Goal: Task Accomplishment & Management: Manage account settings

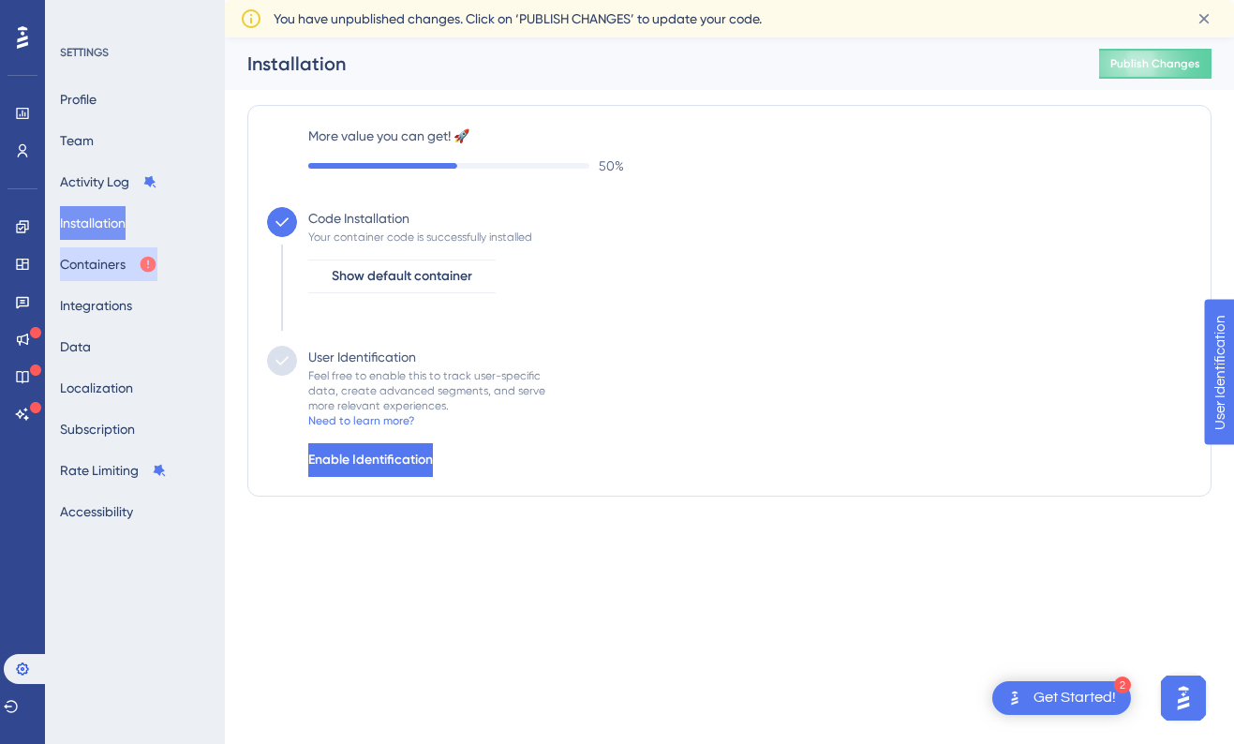
click at [100, 269] on button "Containers" at bounding box center [108, 264] width 97 height 34
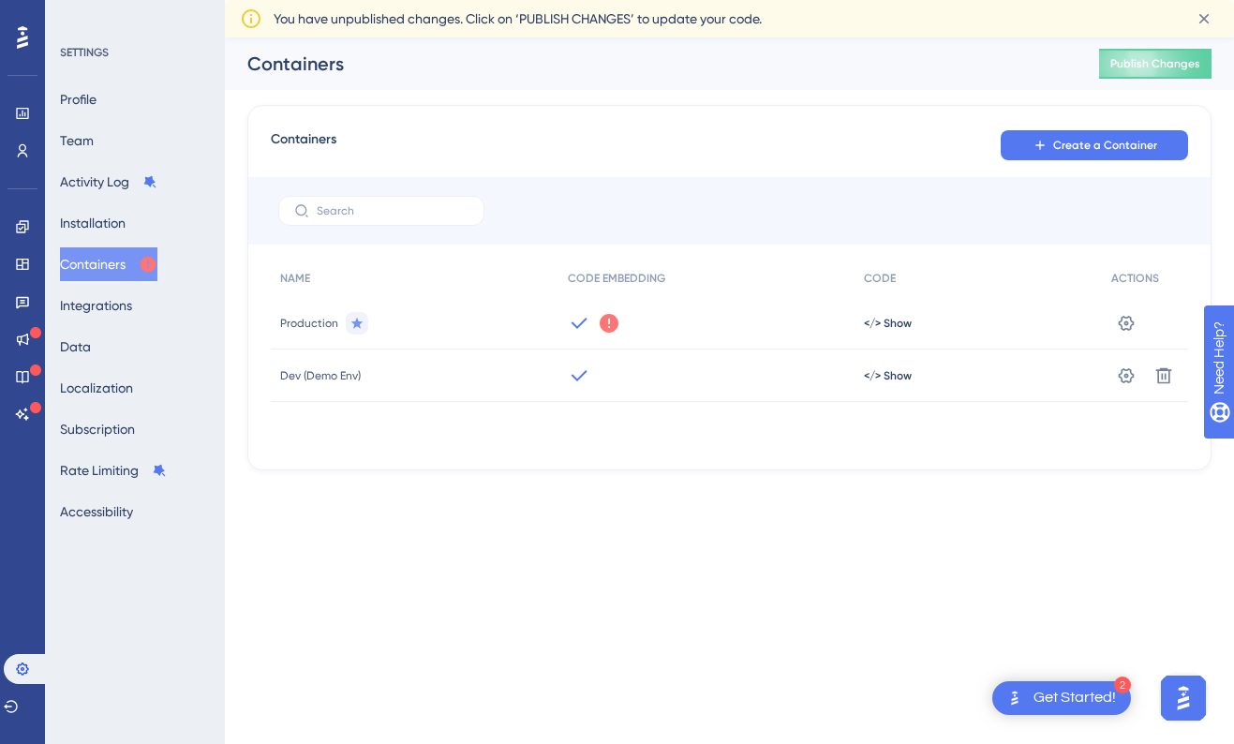
click at [605, 322] on icon at bounding box center [609, 323] width 19 height 19
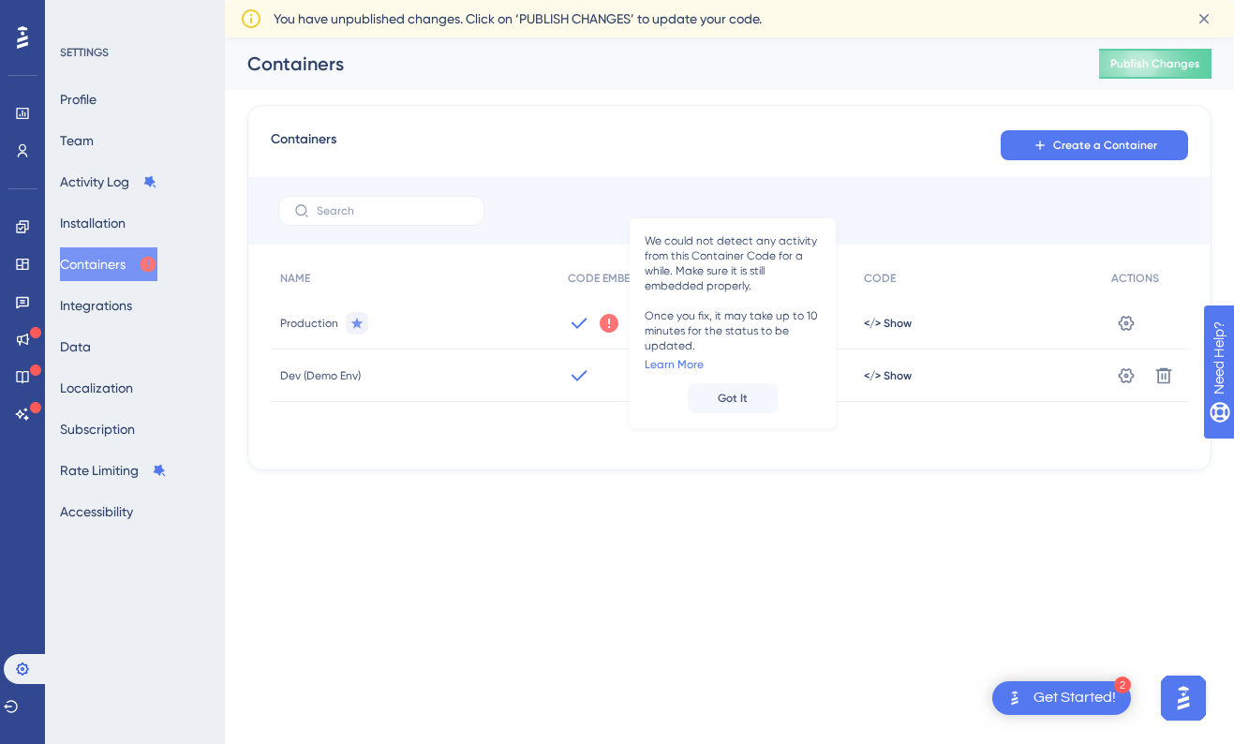
click at [604, 322] on icon at bounding box center [609, 323] width 19 height 19
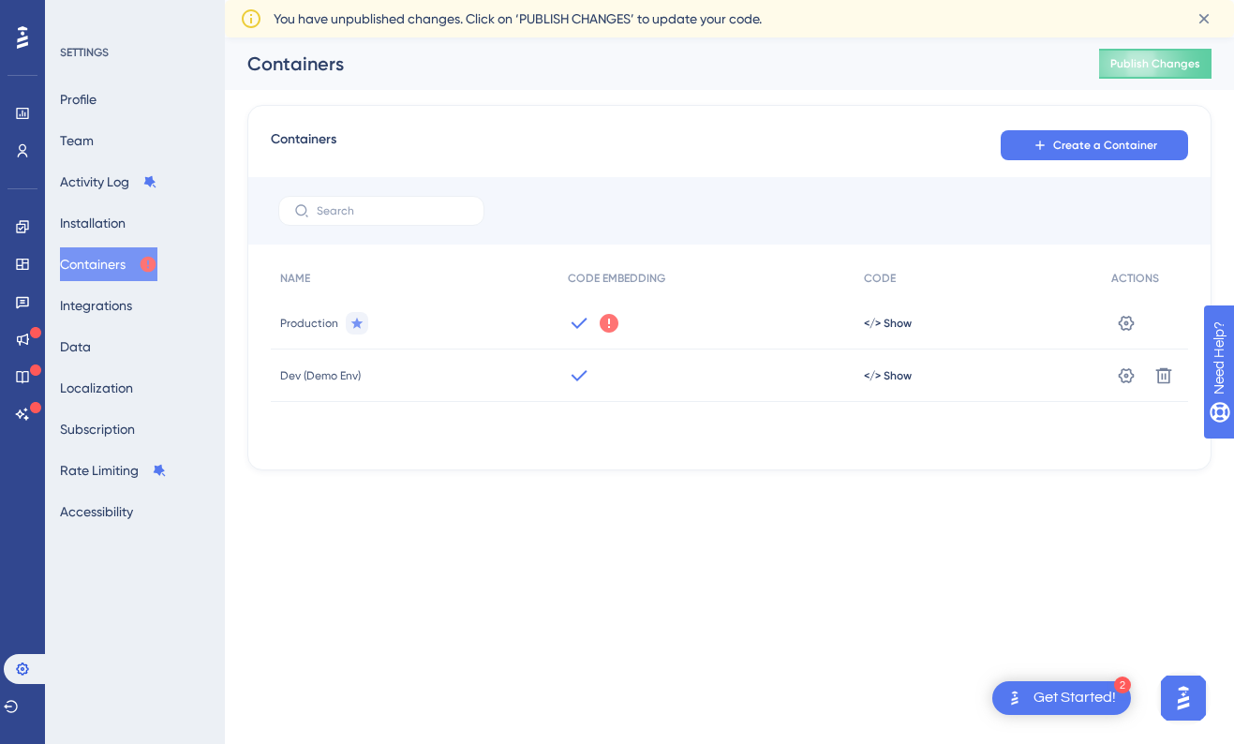
click at [563, 437] on div "NAME CODE EMBEDDING CODE ACTIONS Production We could not detect any activity fr…" at bounding box center [730, 353] width 918 height 187
click at [1129, 376] on icon at bounding box center [1126, 375] width 19 height 19
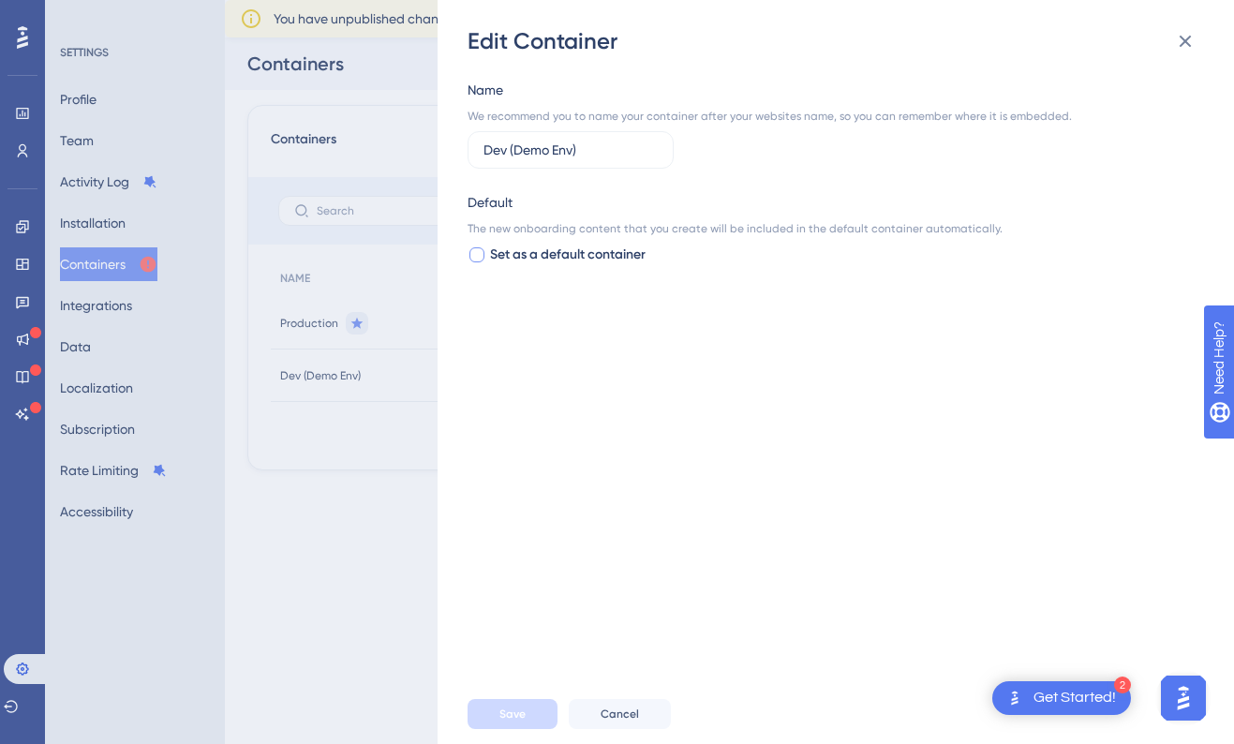
click at [526, 256] on span "Set as a default container" at bounding box center [568, 255] width 156 height 22
checkbox input "true"
click at [518, 707] on span "Save" at bounding box center [513, 714] width 26 height 15
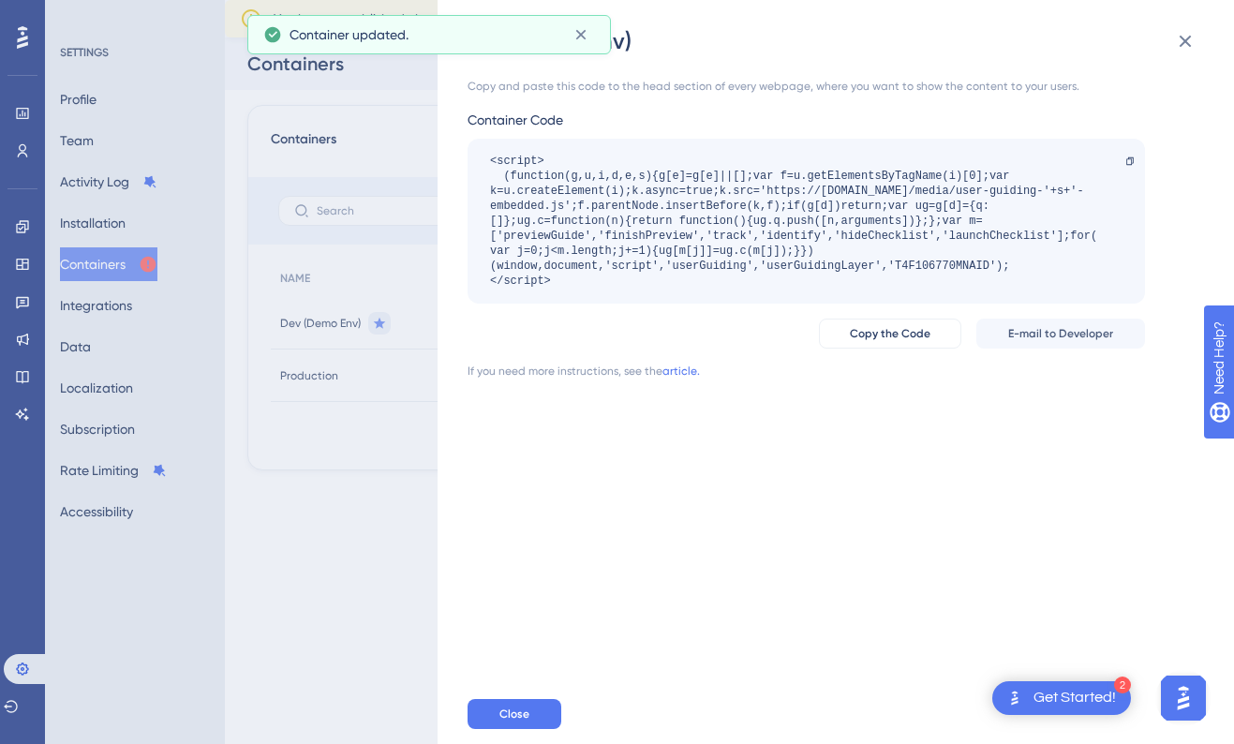
click at [382, 521] on div "Dev (Demo Env) Copy and paste this code to the head section of every webpage, w…" at bounding box center [617, 372] width 1234 height 744
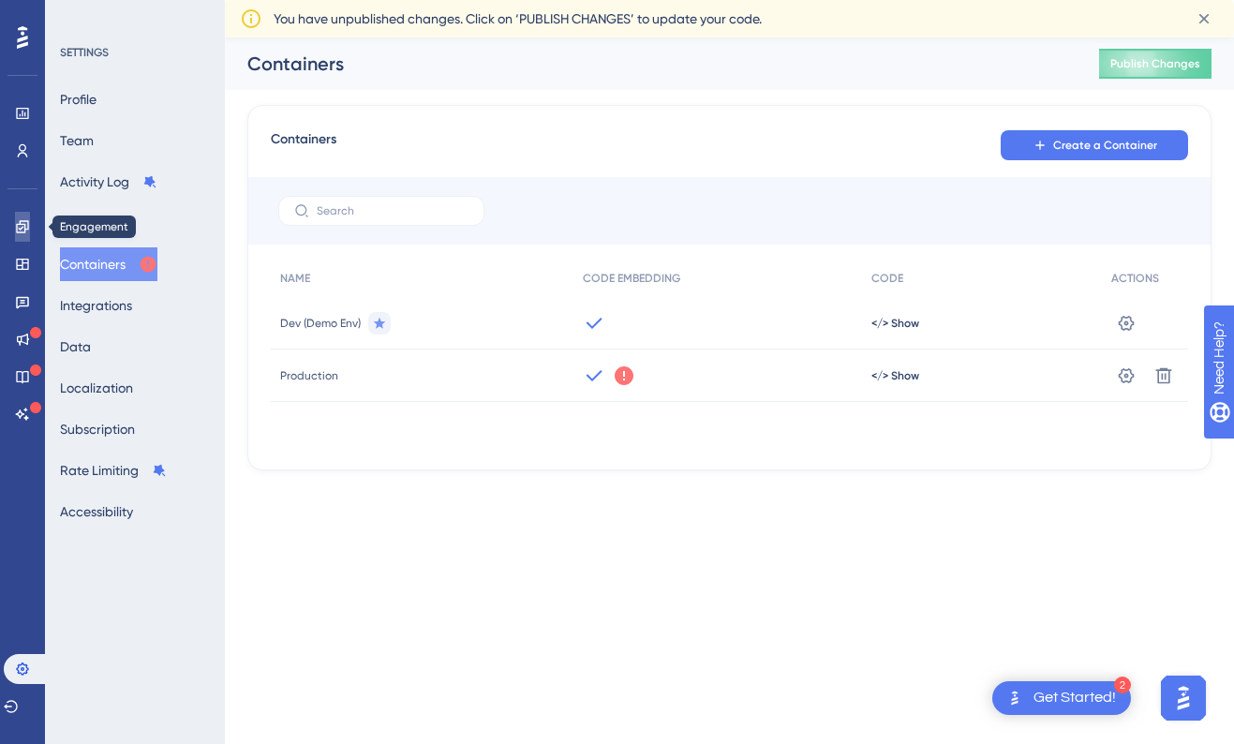
click at [22, 228] on icon at bounding box center [22, 226] width 15 height 15
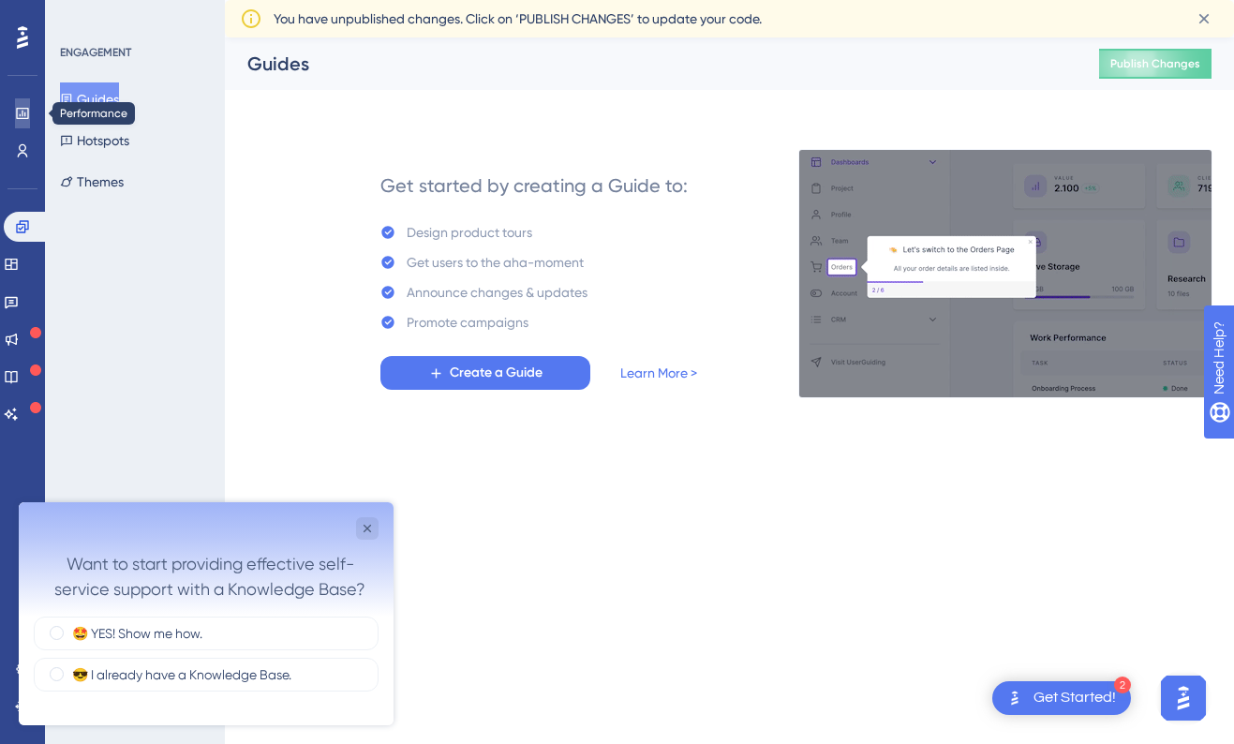
click at [30, 111] on link at bounding box center [22, 113] width 15 height 30
